Goal: Navigation & Orientation: Find specific page/section

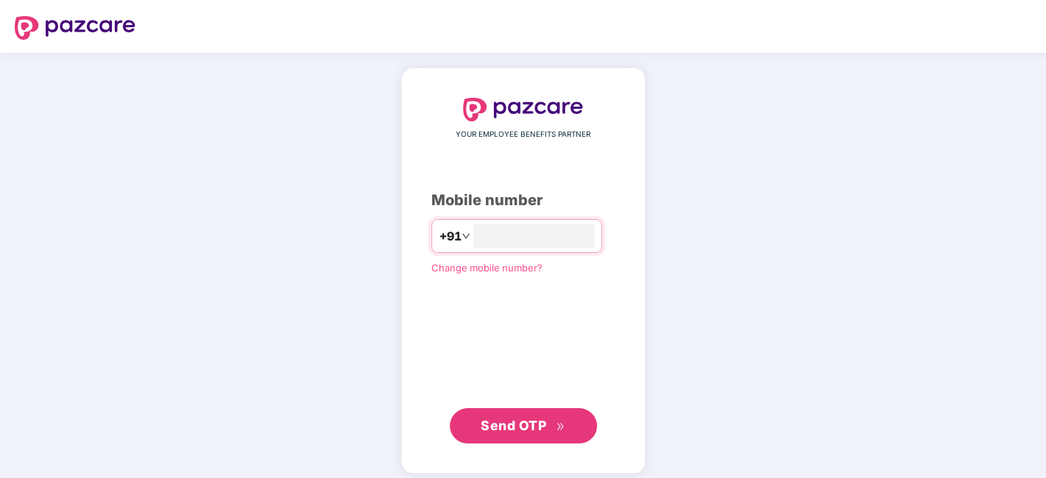
type input "**********"
click at [541, 437] on button "Send OTP" at bounding box center [523, 426] width 147 height 35
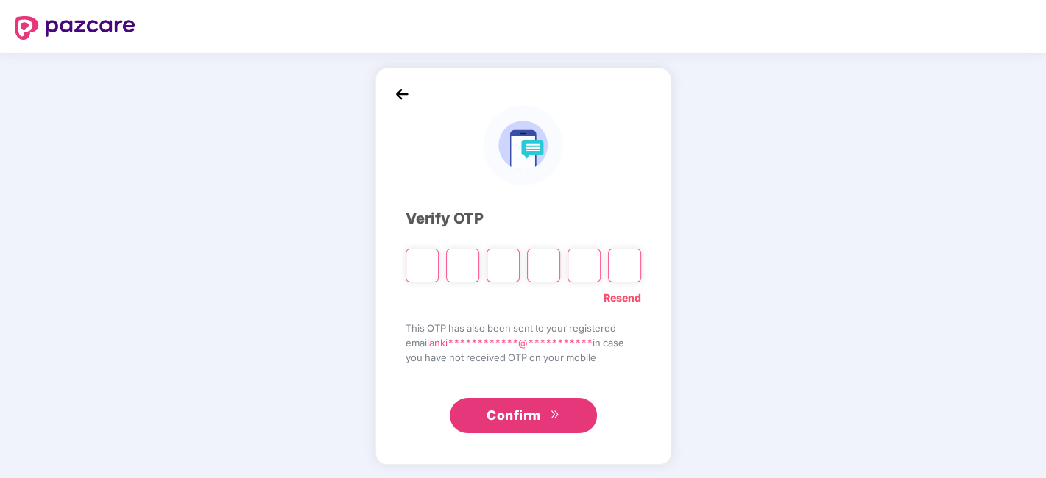
type input "*"
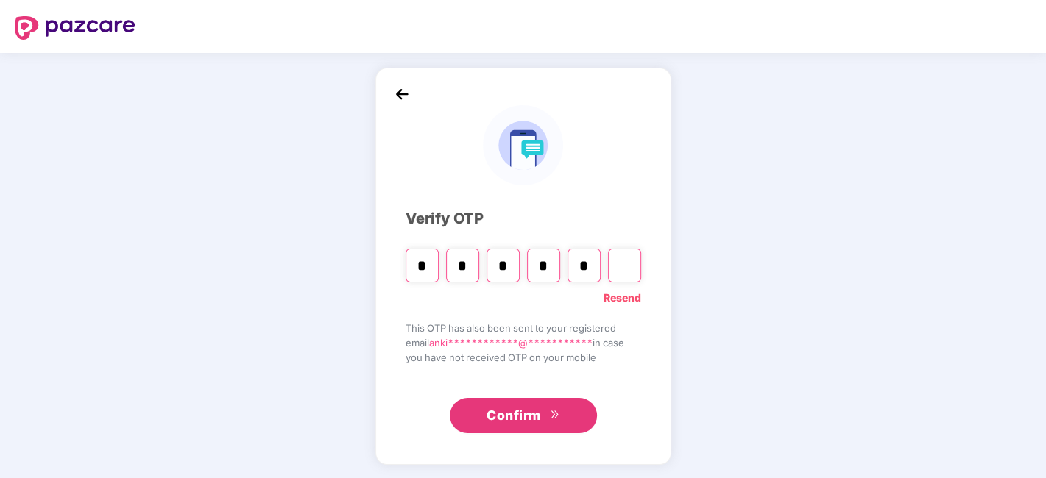
type input "*"
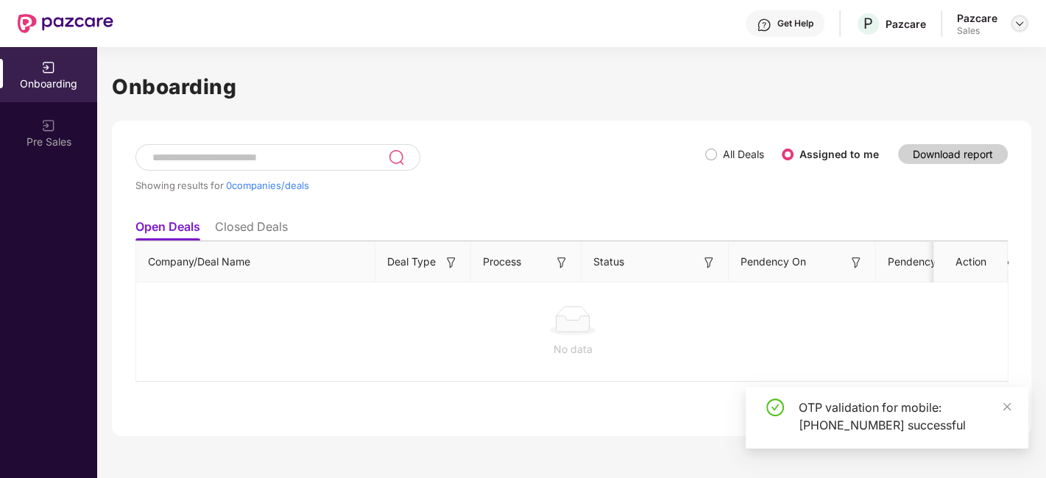
click at [1025, 21] on div at bounding box center [1020, 24] width 18 height 18
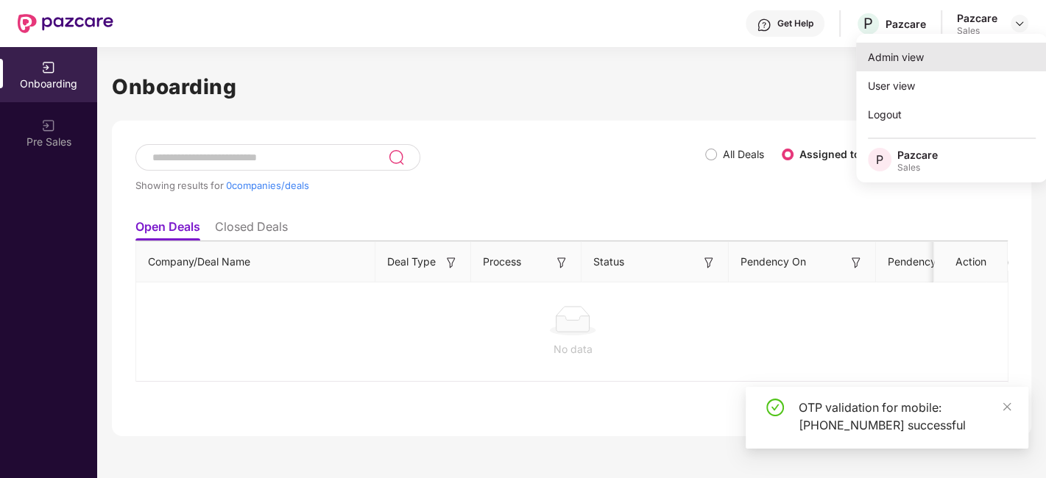
click at [922, 49] on div "Admin view" at bounding box center [951, 57] width 191 height 29
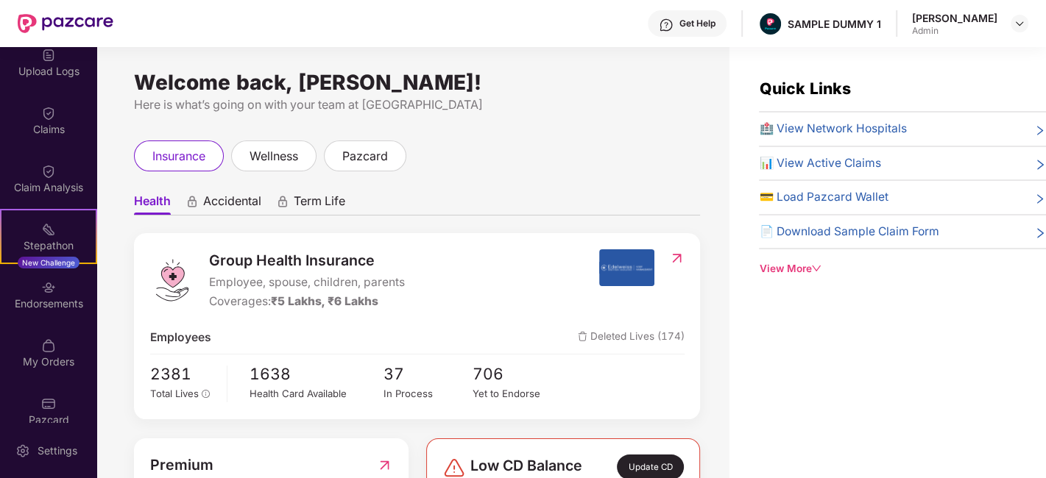
scroll to position [263, 0]
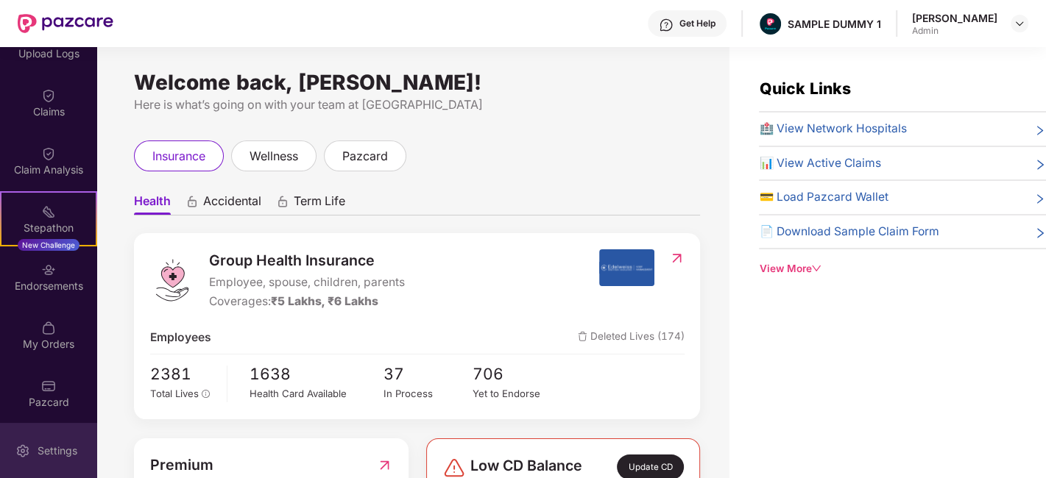
click at [59, 445] on div "Settings" at bounding box center [57, 451] width 49 height 15
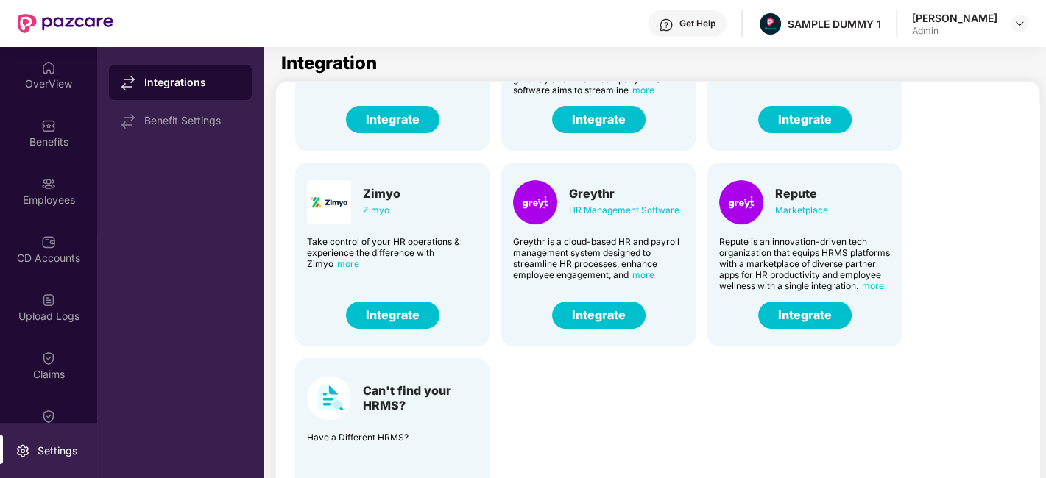
scroll to position [357, 0]
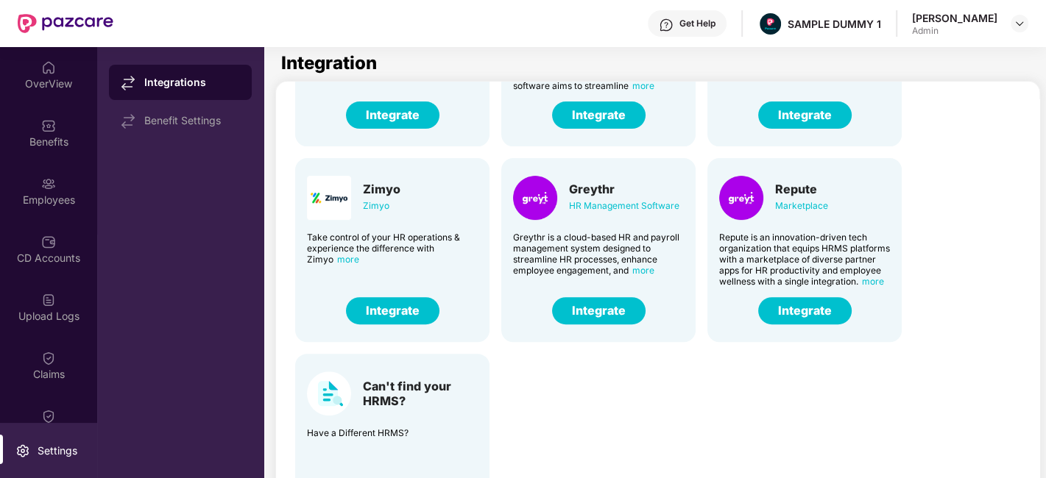
click at [612, 306] on button "Integrate" at bounding box center [598, 310] width 93 height 27
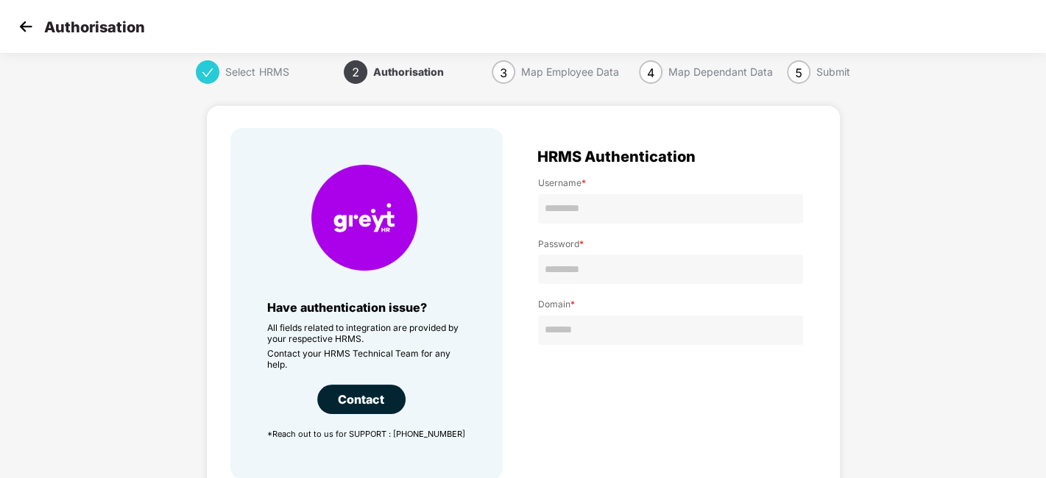
click at [44, 20] on p "Authorisation" at bounding box center [94, 27] width 101 height 18
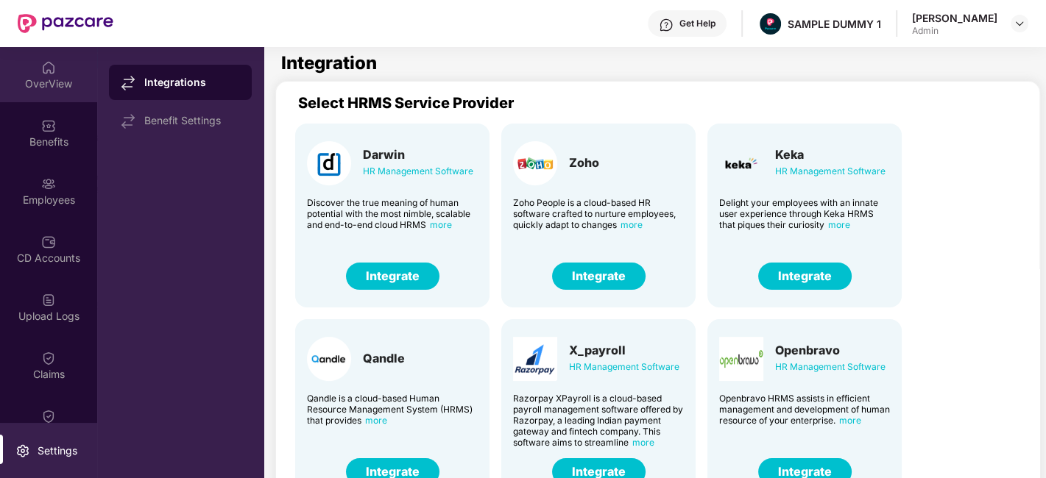
click at [54, 83] on div "OverView" at bounding box center [48, 84] width 97 height 15
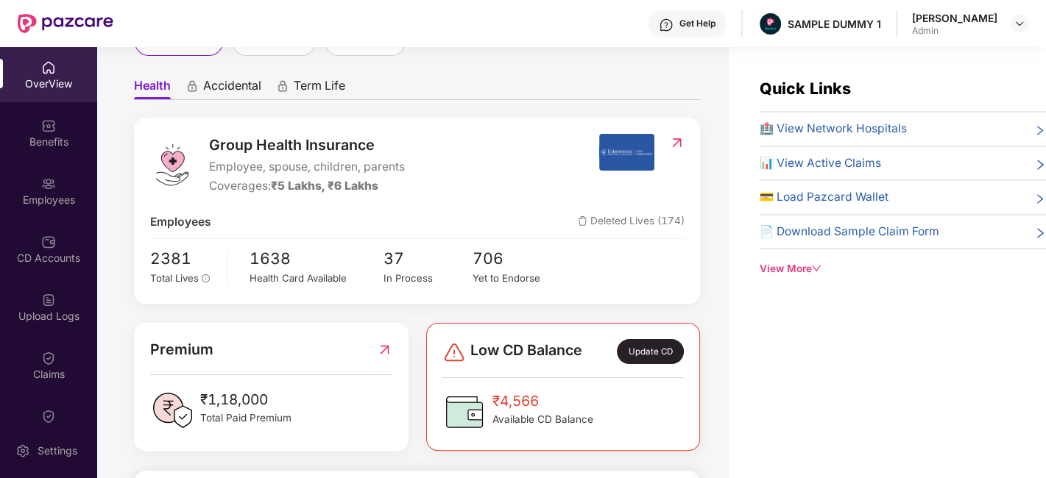
scroll to position [60, 0]
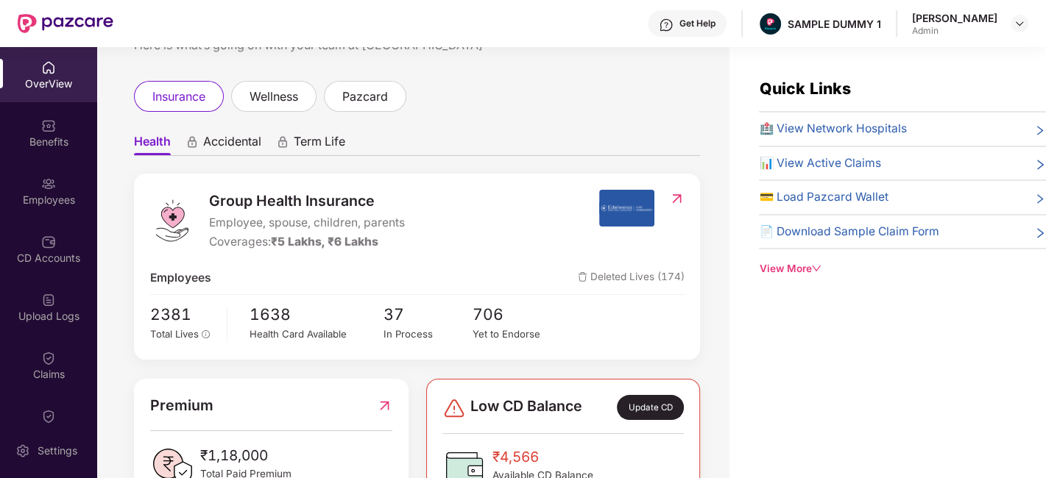
click at [222, 148] on span "Accidental" at bounding box center [232, 144] width 58 height 21
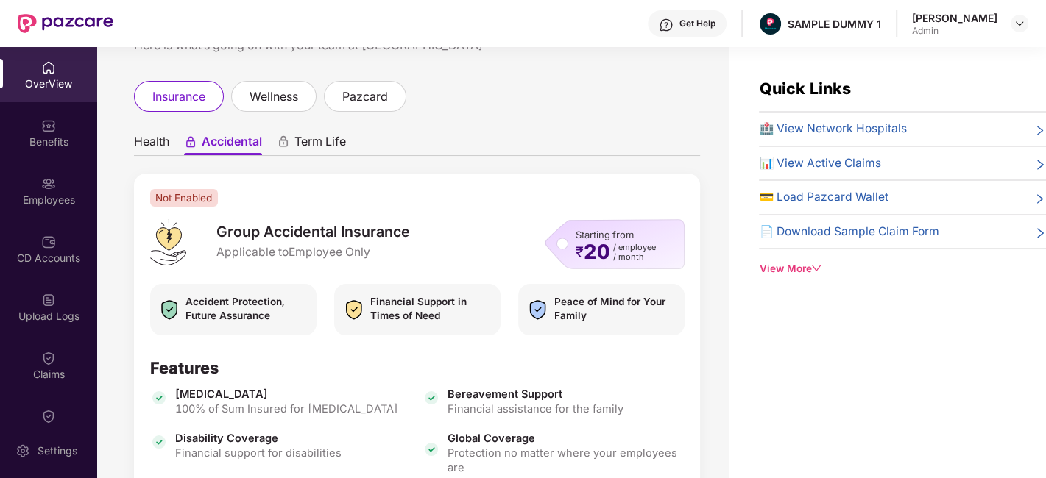
click at [319, 147] on span "Term Life" at bounding box center [320, 144] width 52 height 21
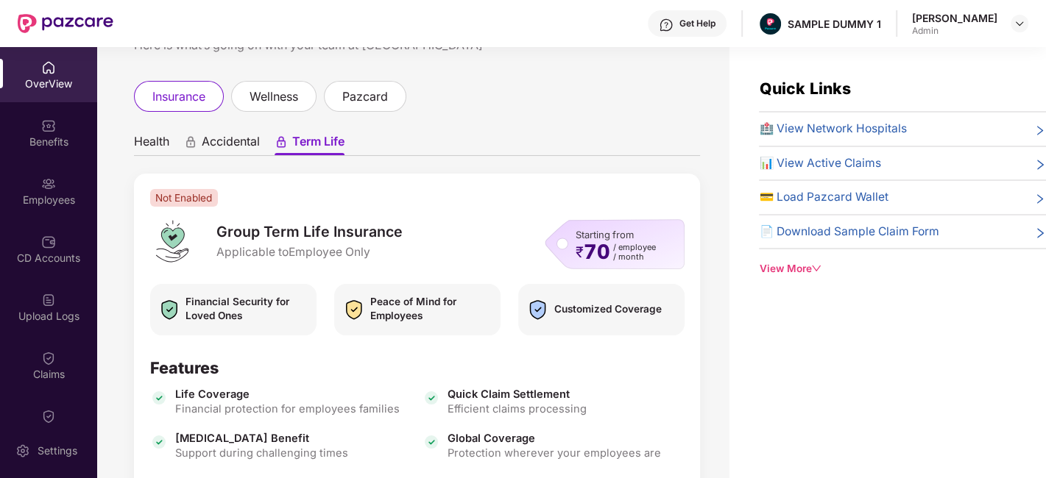
click at [145, 150] on span "Health" at bounding box center [151, 144] width 35 height 21
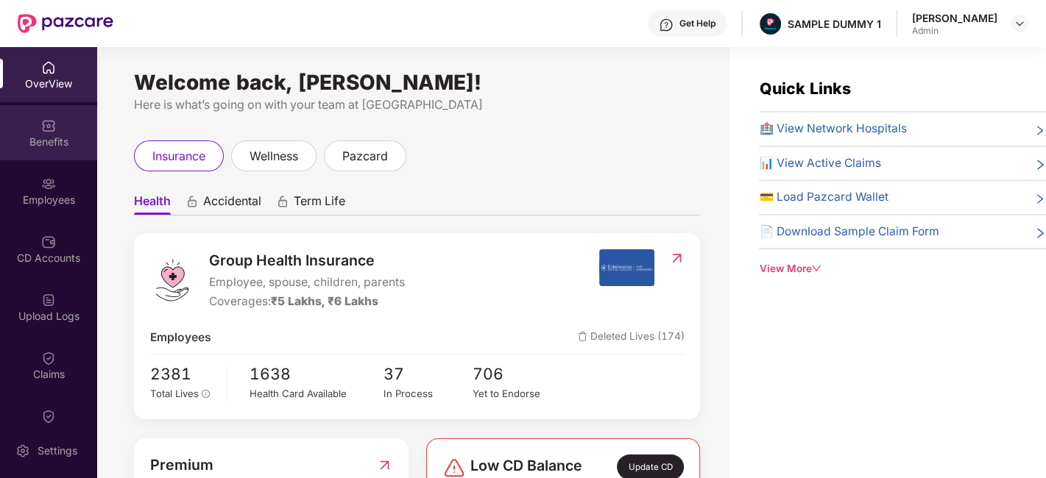
click at [55, 138] on div "Benefits" at bounding box center [48, 142] width 97 height 15
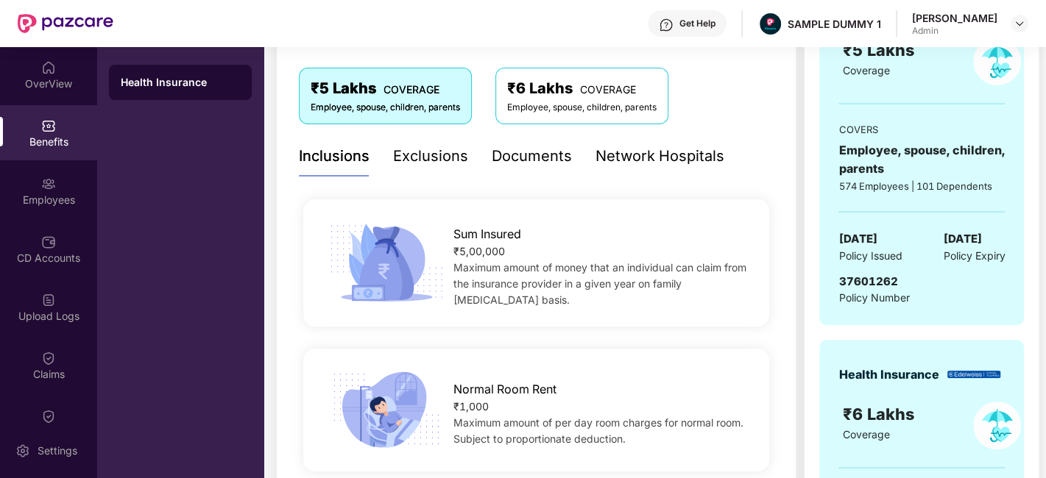
scroll to position [217, 0]
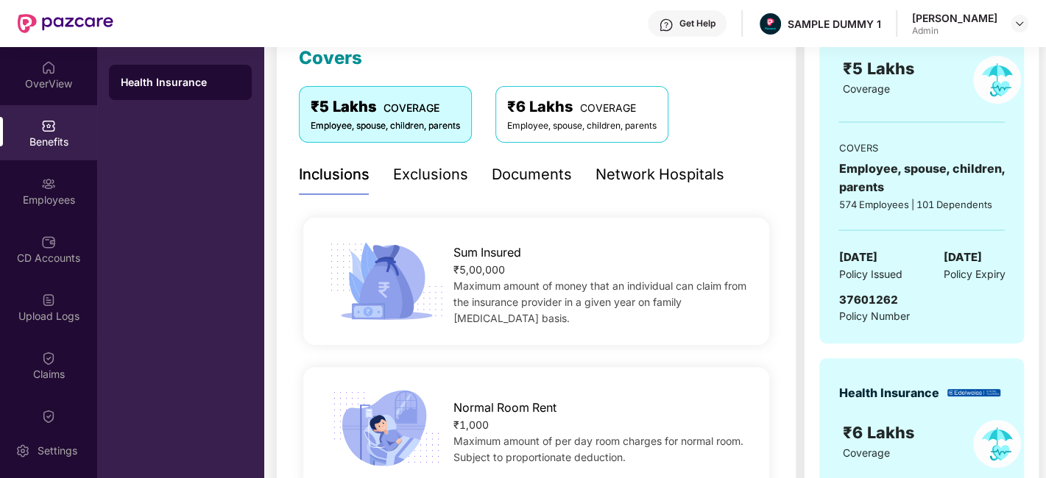
click at [432, 180] on div "Exclusions" at bounding box center [430, 174] width 75 height 23
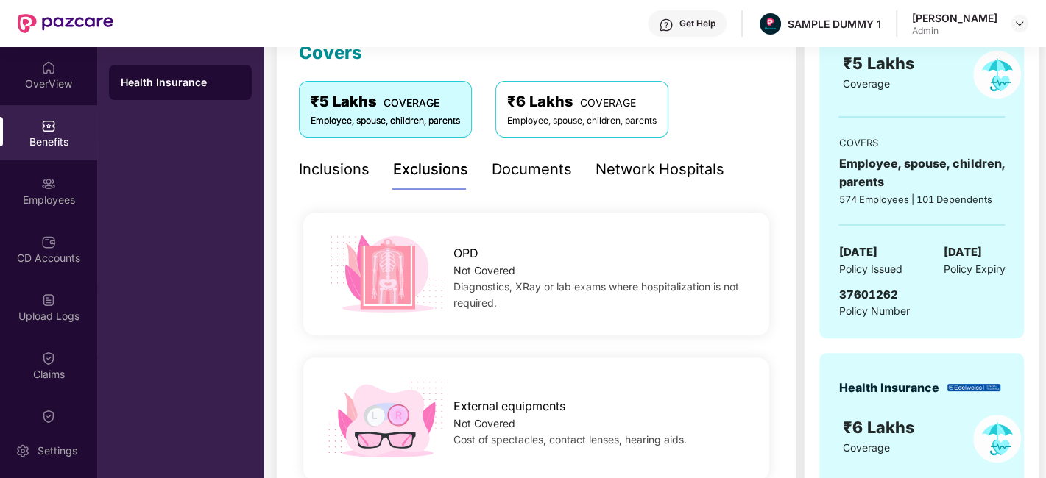
scroll to position [118, 0]
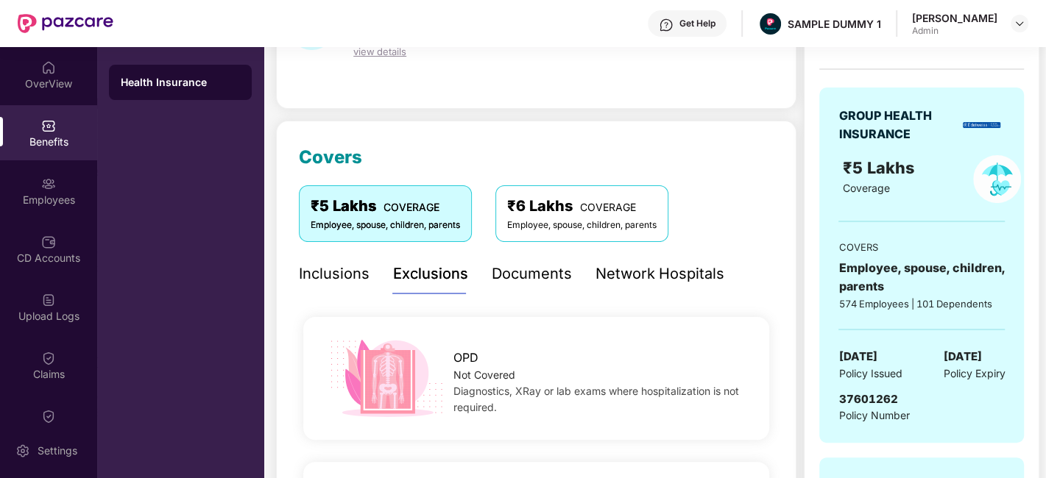
click at [509, 280] on div "Documents" at bounding box center [532, 274] width 80 height 23
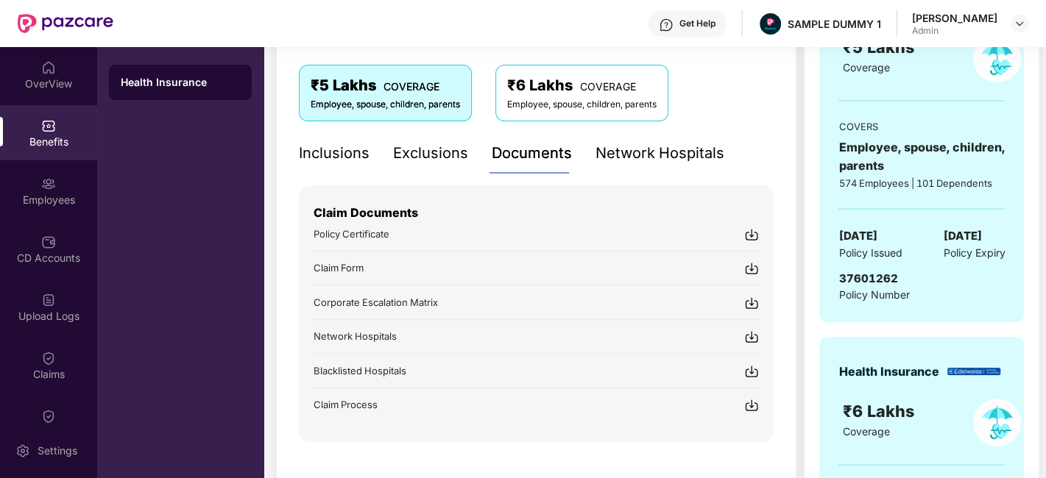
scroll to position [255, 0]
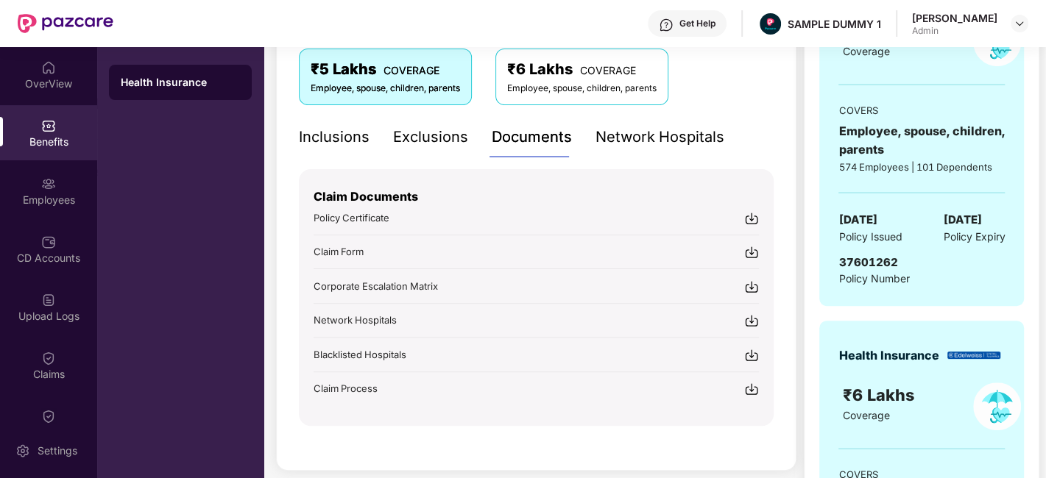
click at [643, 136] on div "Network Hospitals" at bounding box center [660, 137] width 129 height 23
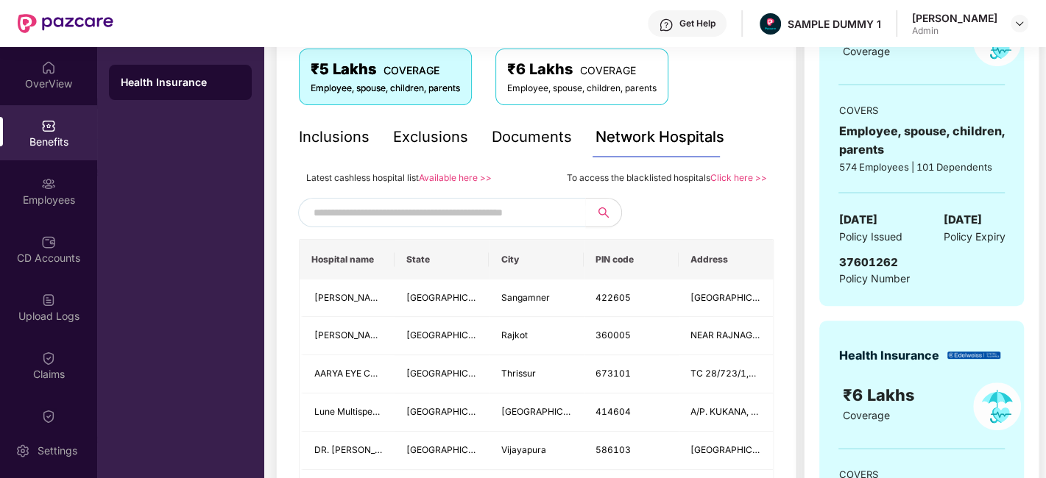
click at [437, 209] on input "text" at bounding box center [440, 213] width 252 height 22
click at [59, 194] on div "Employees" at bounding box center [48, 200] width 97 height 15
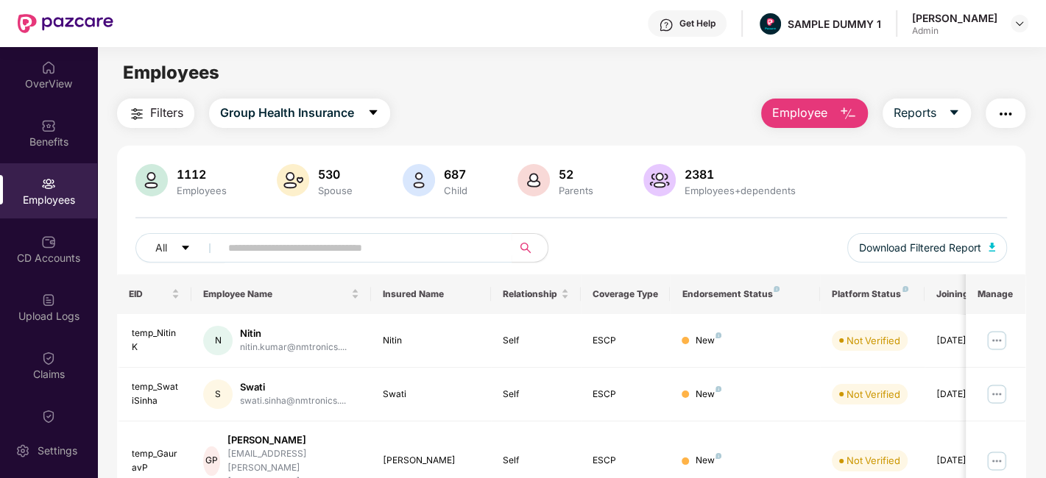
click at [811, 116] on span "Employee" at bounding box center [799, 113] width 55 height 18
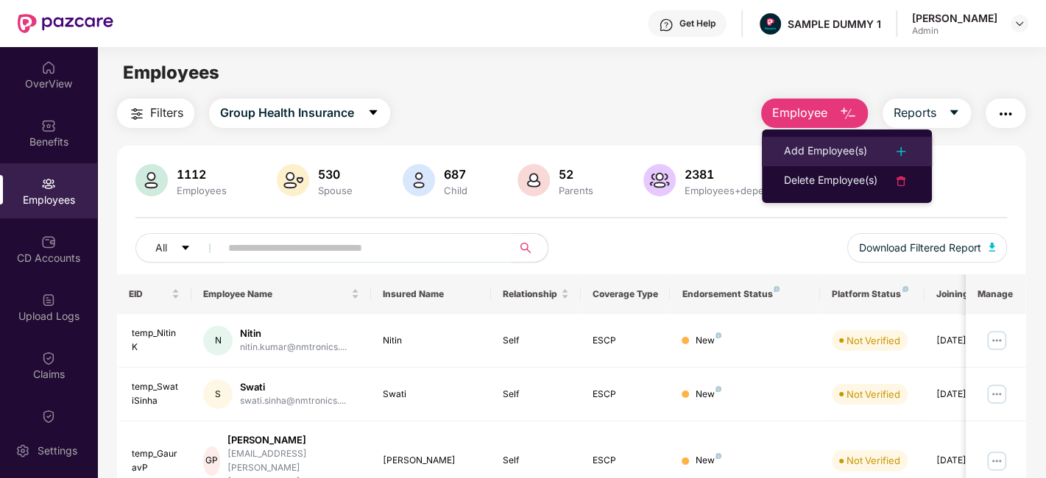
click at [849, 156] on div "Add Employee(s)" at bounding box center [825, 152] width 83 height 18
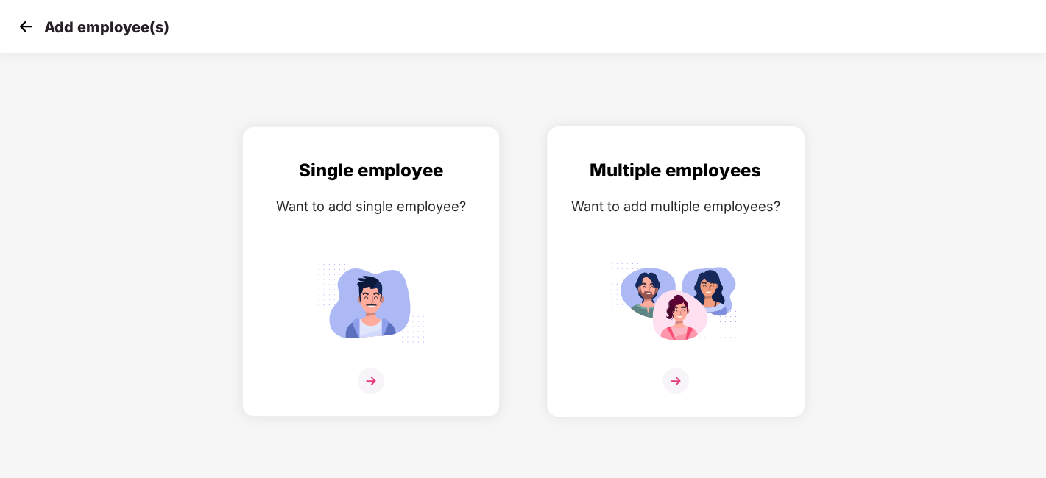
click at [651, 227] on div "Multiple employees Want to add multiple employees?" at bounding box center [675, 285] width 227 height 256
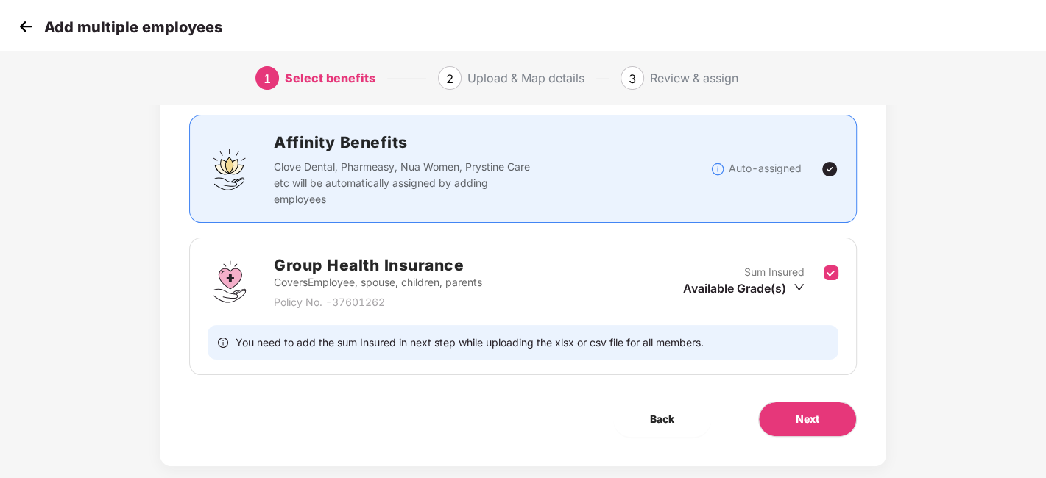
scroll to position [93, 0]
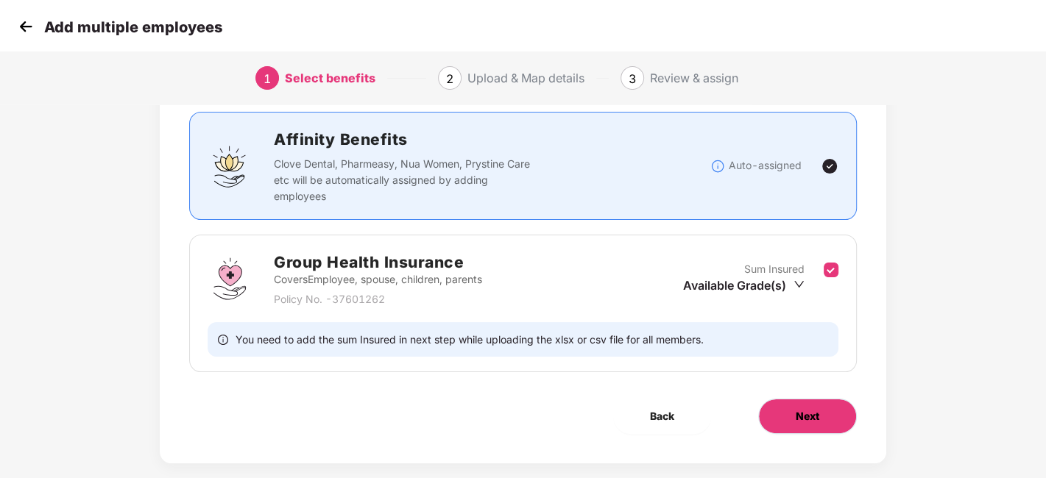
click at [788, 421] on button "Next" at bounding box center [807, 416] width 99 height 35
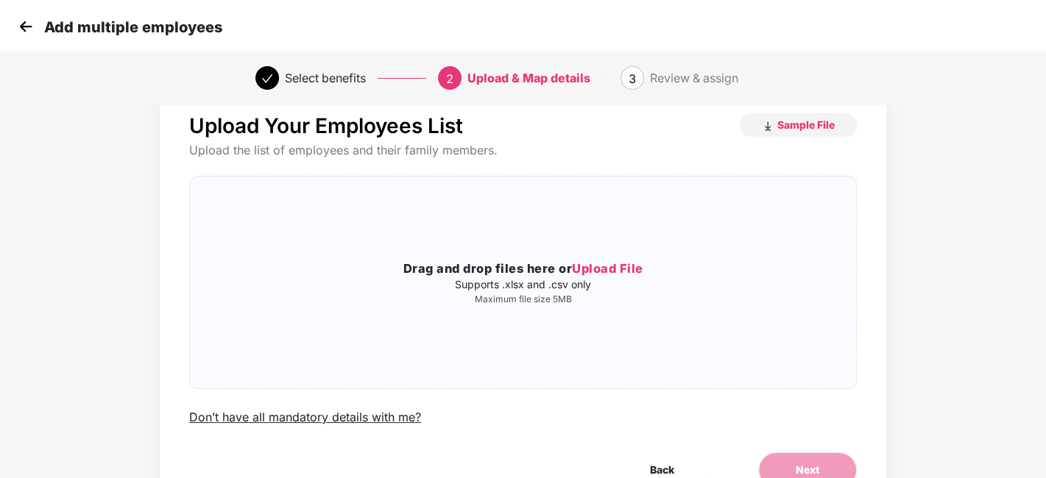
scroll to position [38, 0]
click at [35, 26] on img at bounding box center [26, 26] width 22 height 22
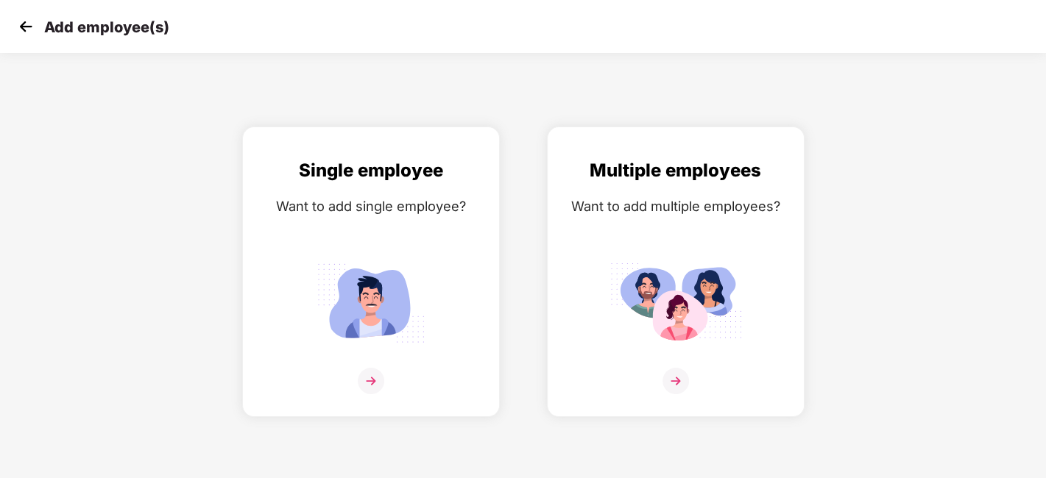
click at [35, 26] on img at bounding box center [26, 26] width 22 height 22
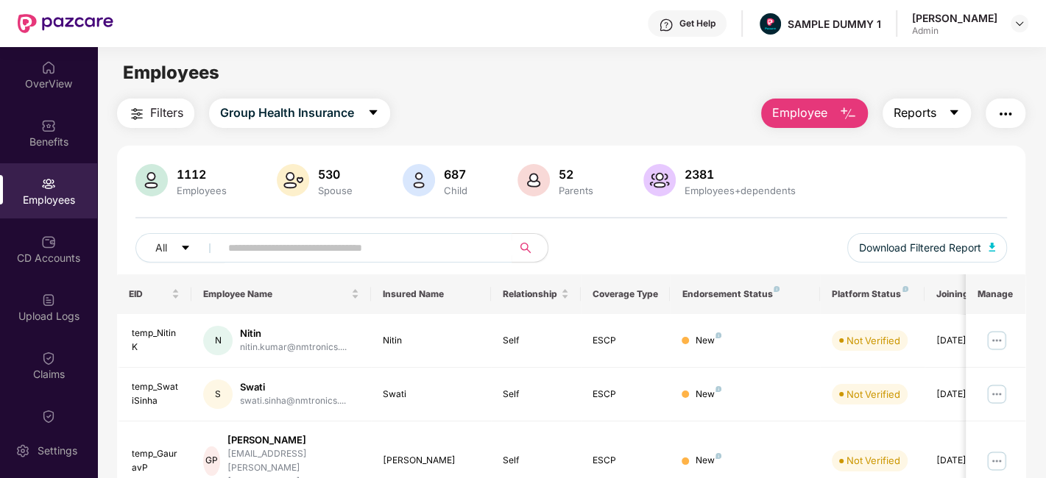
click at [923, 124] on button "Reports" at bounding box center [927, 113] width 88 height 29
click at [1003, 119] on img "button" at bounding box center [1006, 114] width 18 height 18
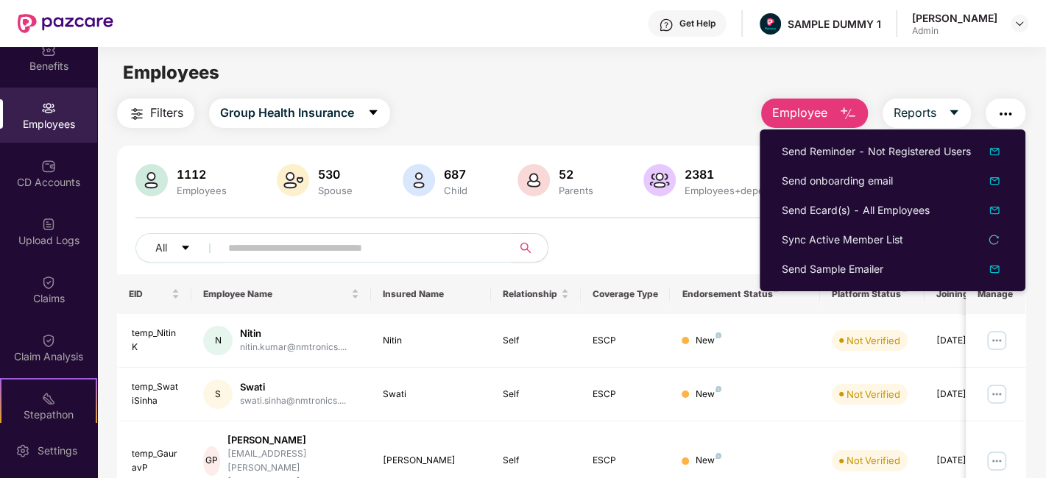
scroll to position [77, 0]
click at [35, 178] on div "CD Accounts" at bounding box center [48, 181] width 97 height 15
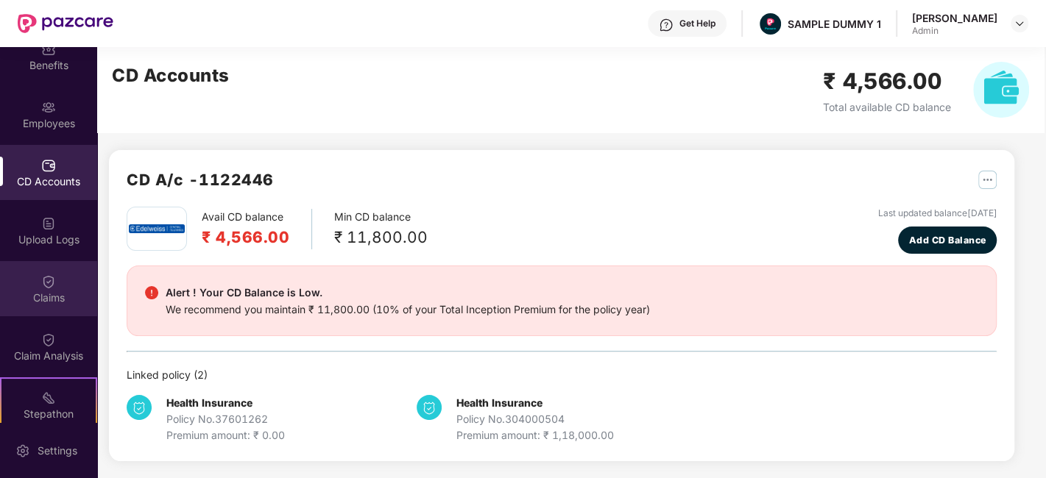
click at [14, 302] on div "Claims" at bounding box center [48, 298] width 97 height 15
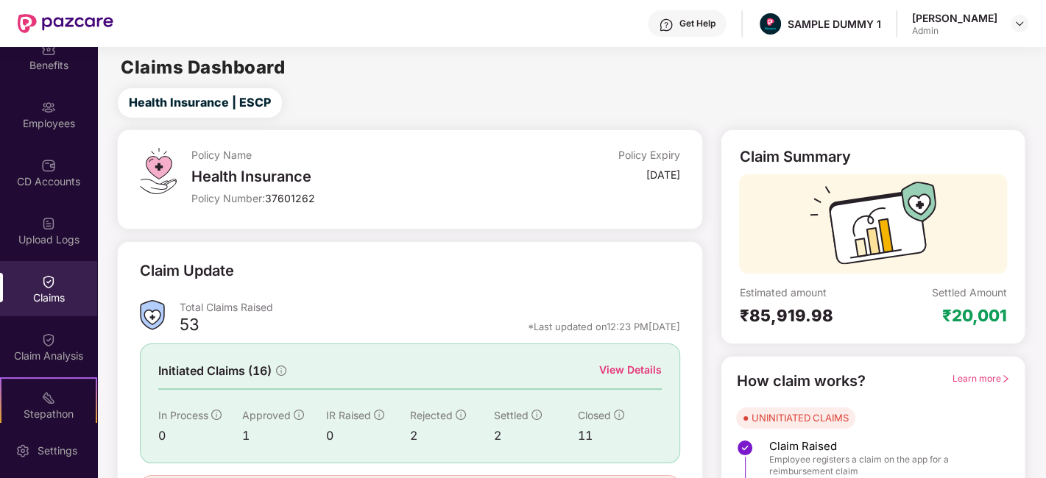
scroll to position [96, 0]
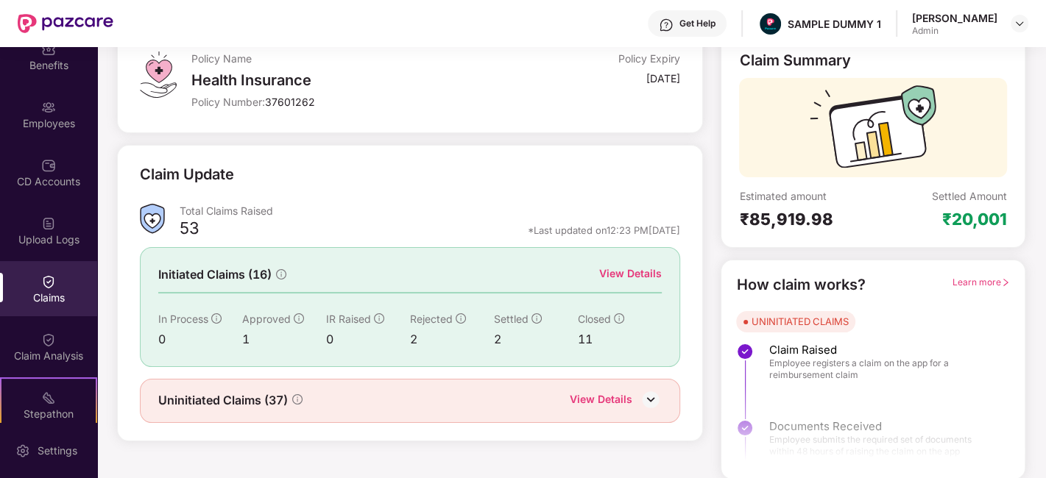
click at [615, 276] on div "View Details" at bounding box center [630, 274] width 63 height 16
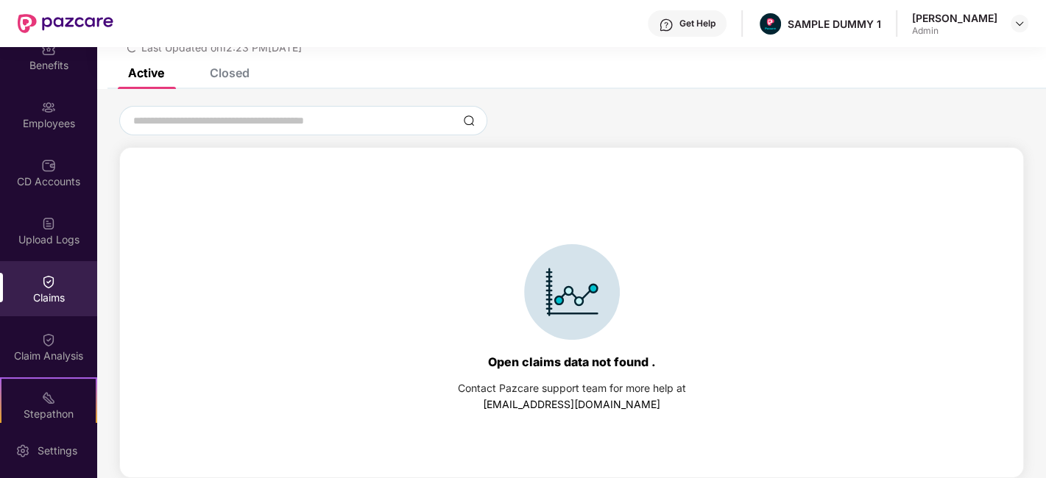
scroll to position [63, 0]
click at [235, 74] on div "Closed" at bounding box center [230, 73] width 40 height 15
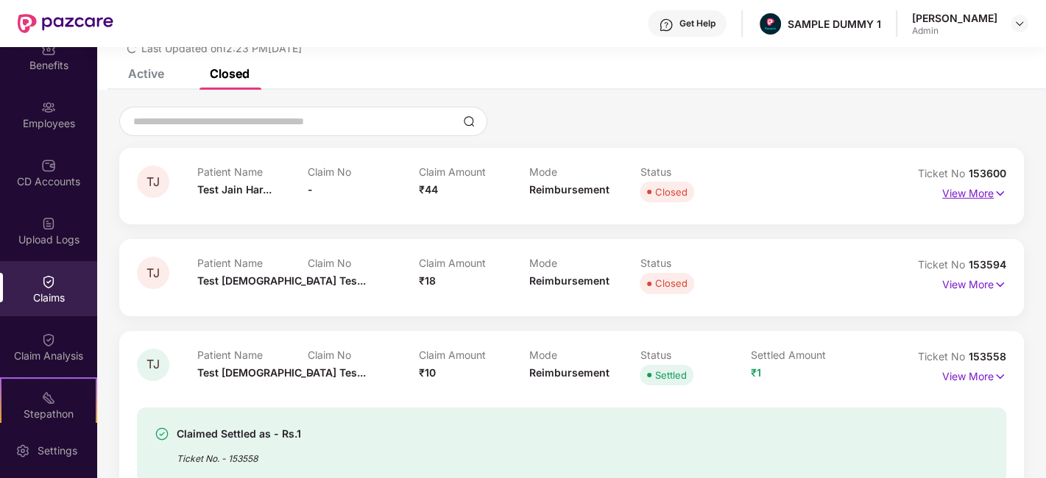
click at [948, 187] on p "View More" at bounding box center [974, 192] width 64 height 20
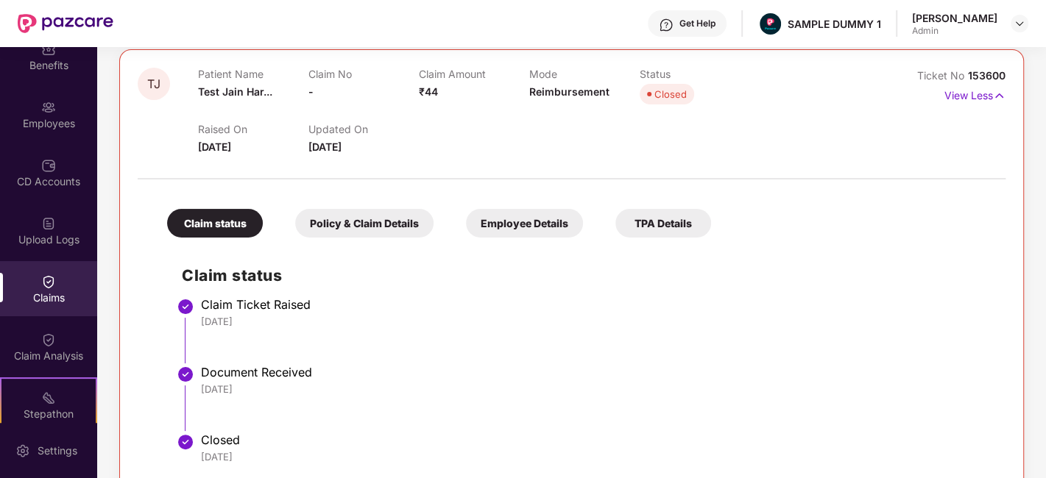
scroll to position [151, 0]
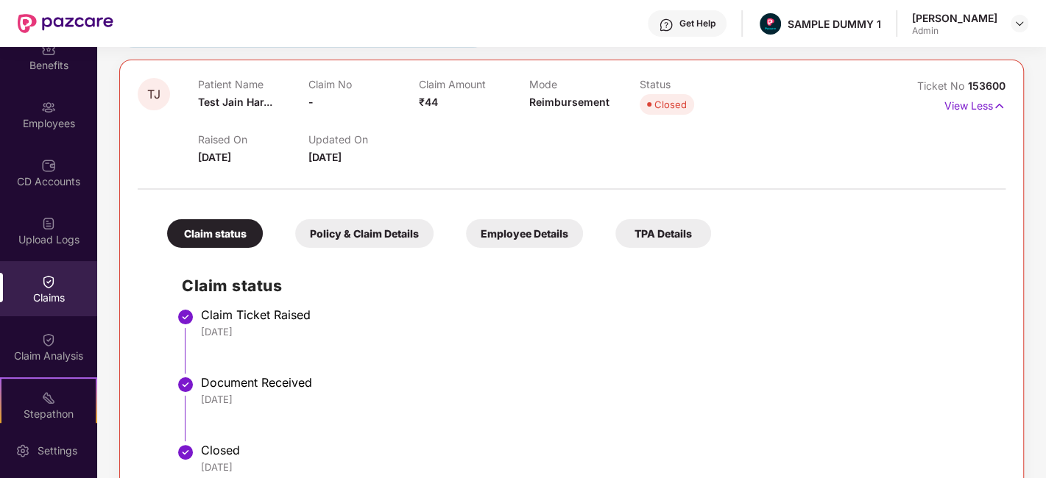
click at [325, 230] on div "Policy & Claim Details" at bounding box center [364, 233] width 138 height 29
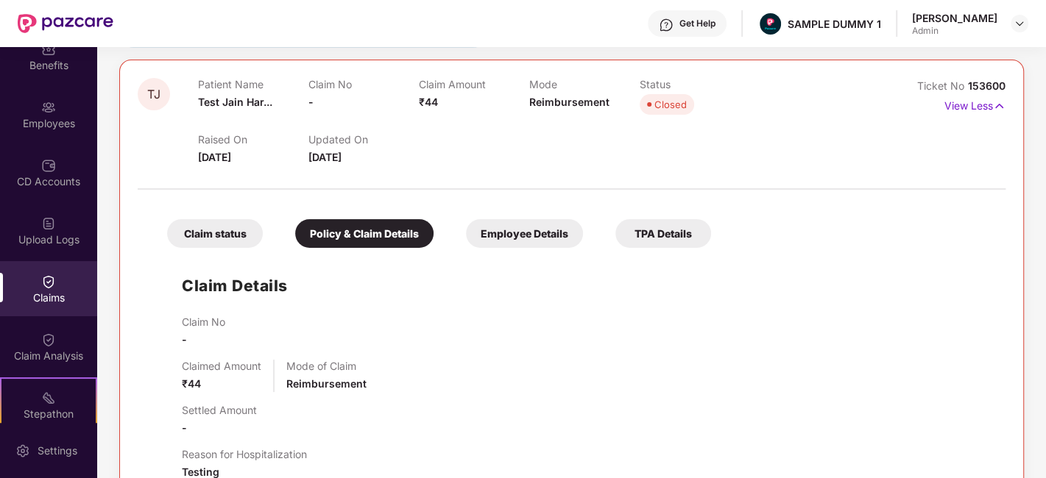
click at [515, 242] on div "Employee Details" at bounding box center [524, 233] width 117 height 29
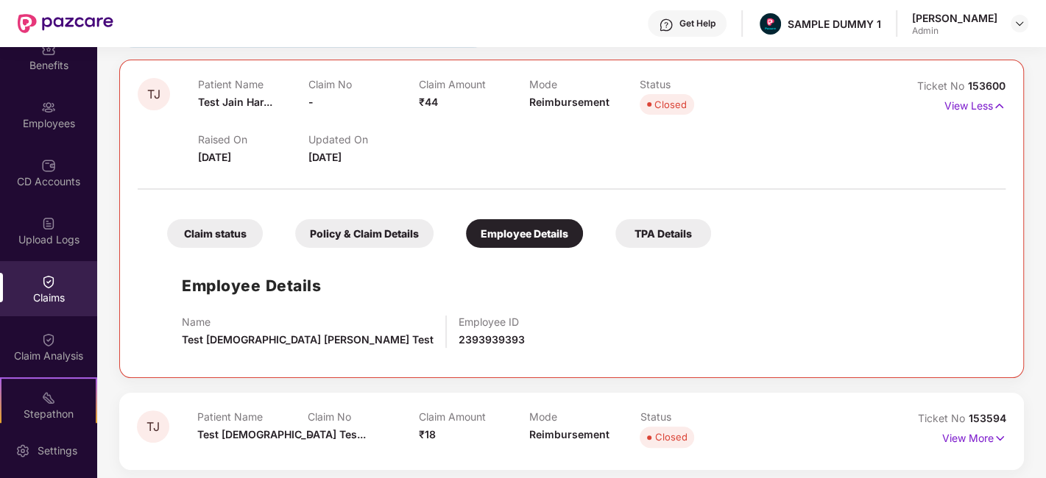
scroll to position [218, 0]
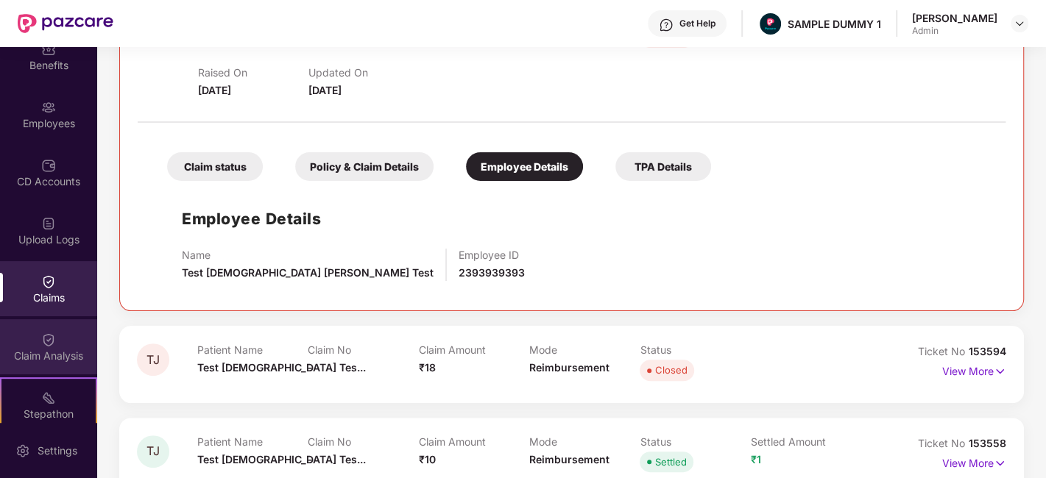
click at [1, 353] on div "Claim Analysis" at bounding box center [48, 356] width 97 height 15
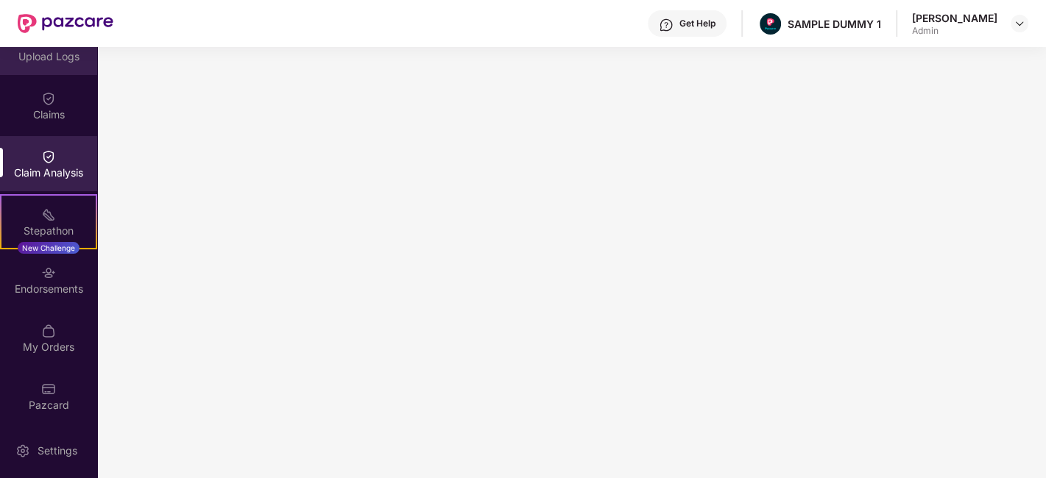
scroll to position [263, 0]
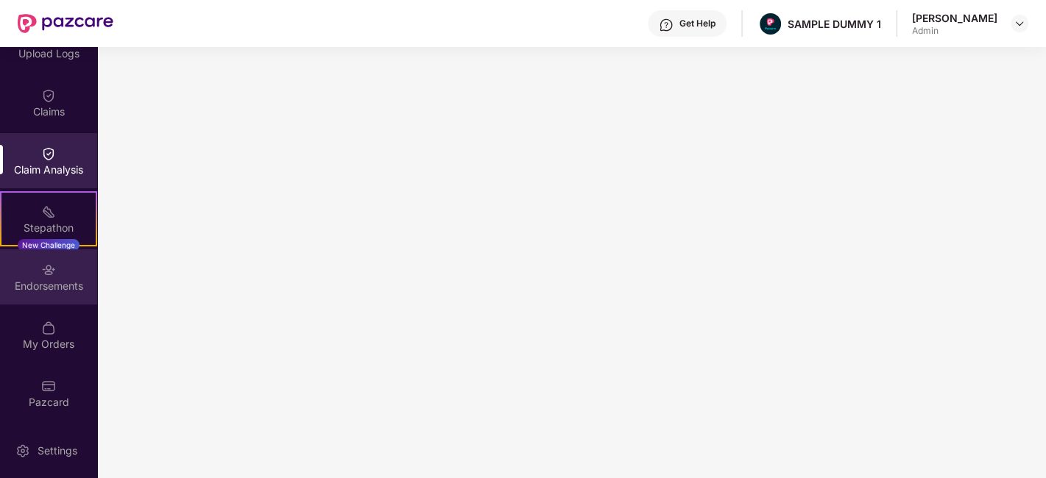
click at [63, 293] on div "Endorsements" at bounding box center [48, 286] width 97 height 15
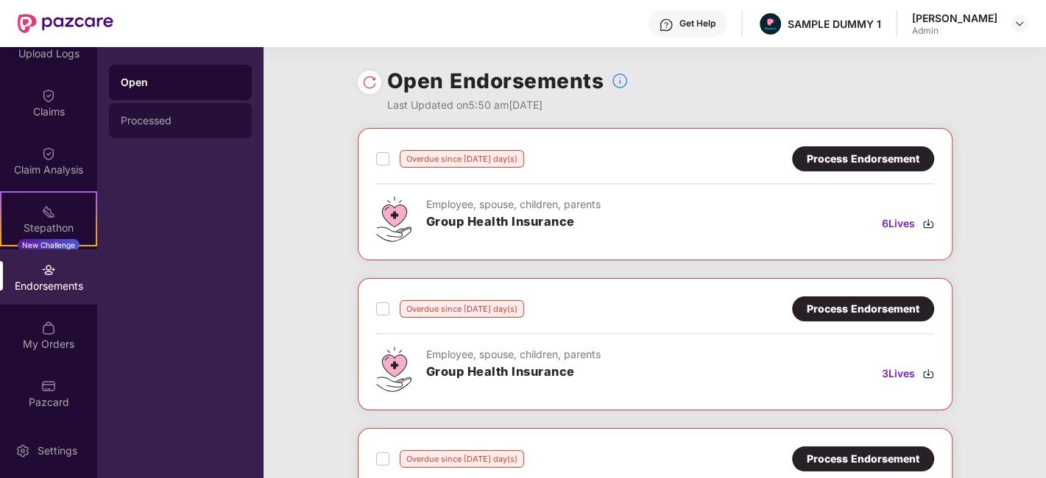
click at [153, 108] on div "Processed" at bounding box center [180, 120] width 143 height 35
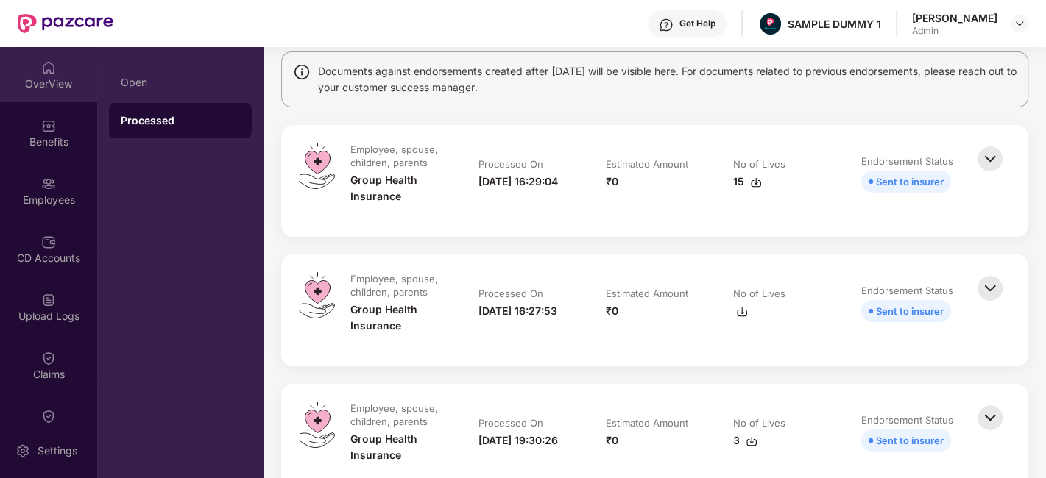
click at [52, 77] on div "OverView" at bounding box center [48, 84] width 97 height 15
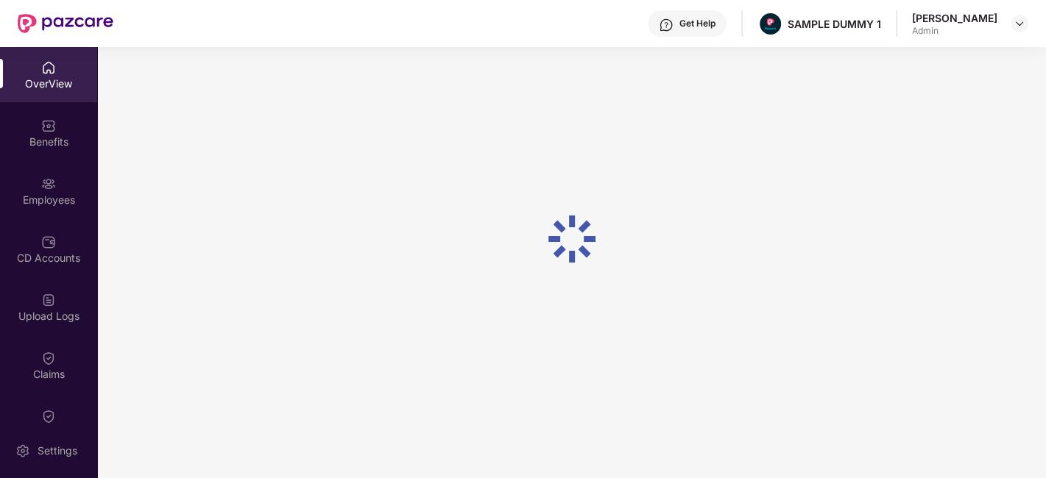
scroll to position [46, 0]
